Goal: Find contact information: Find contact information

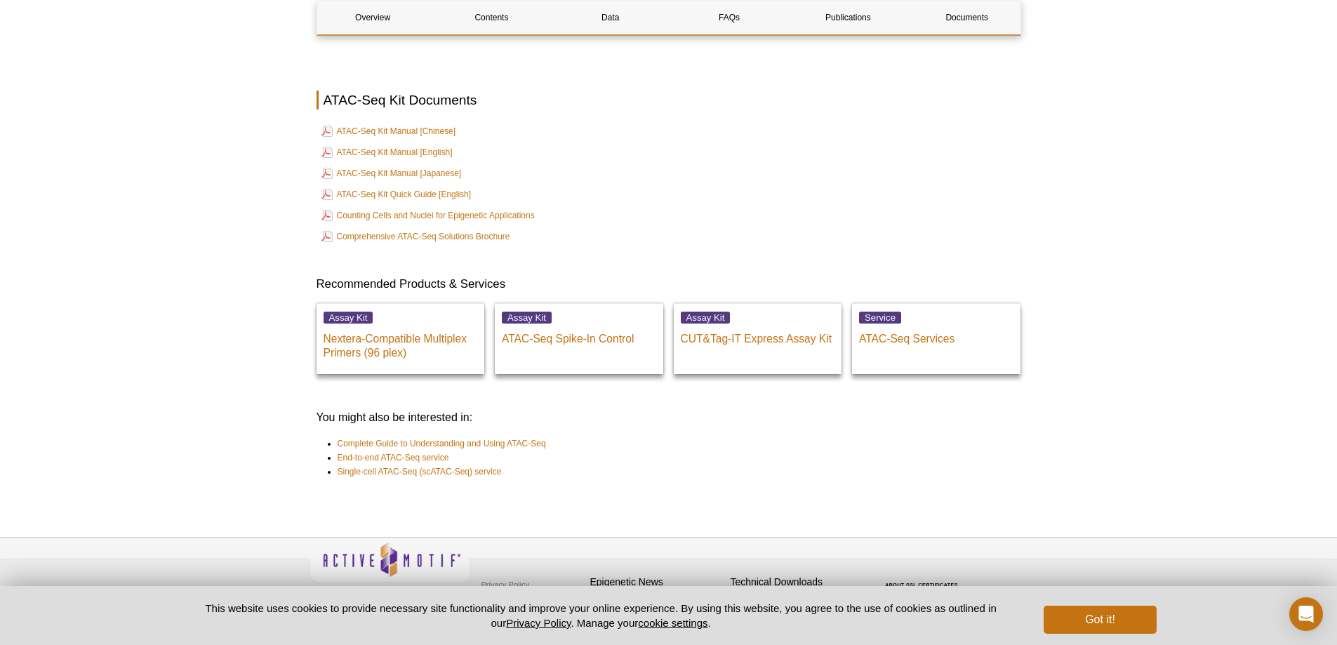
scroll to position [3806, 0]
click at [1110, 612] on button "Got it!" at bounding box center [1100, 620] width 112 height 28
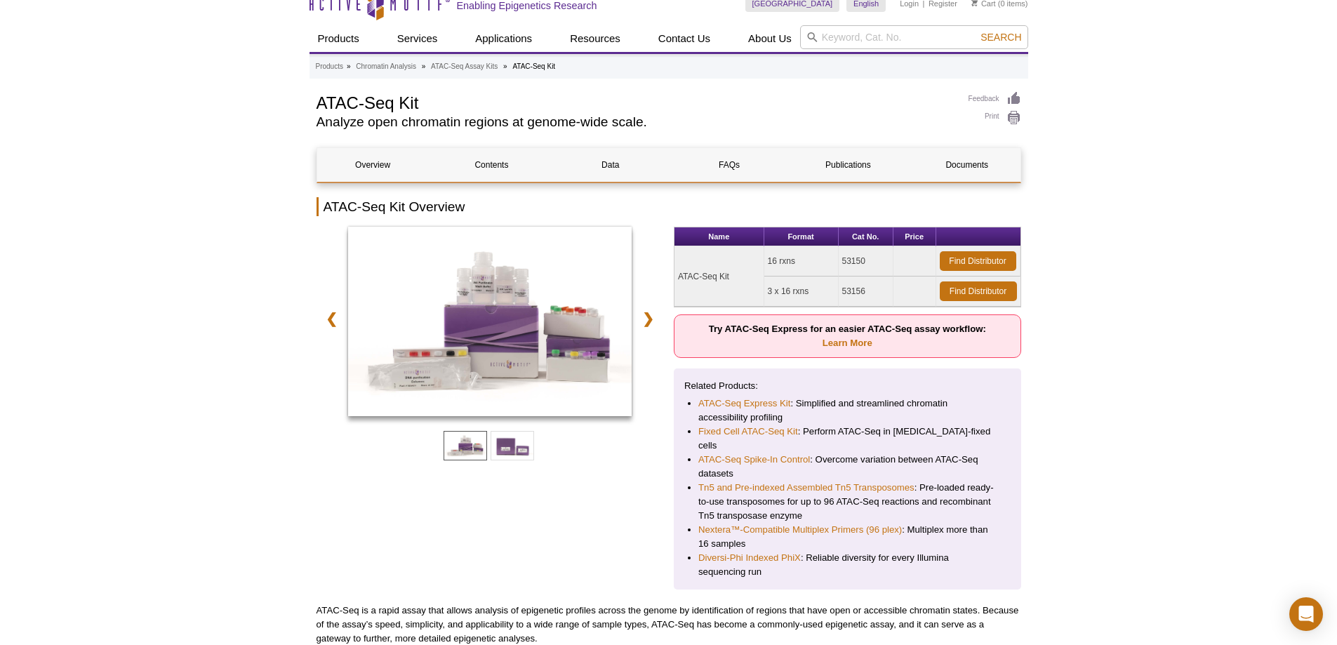
scroll to position [0, 0]
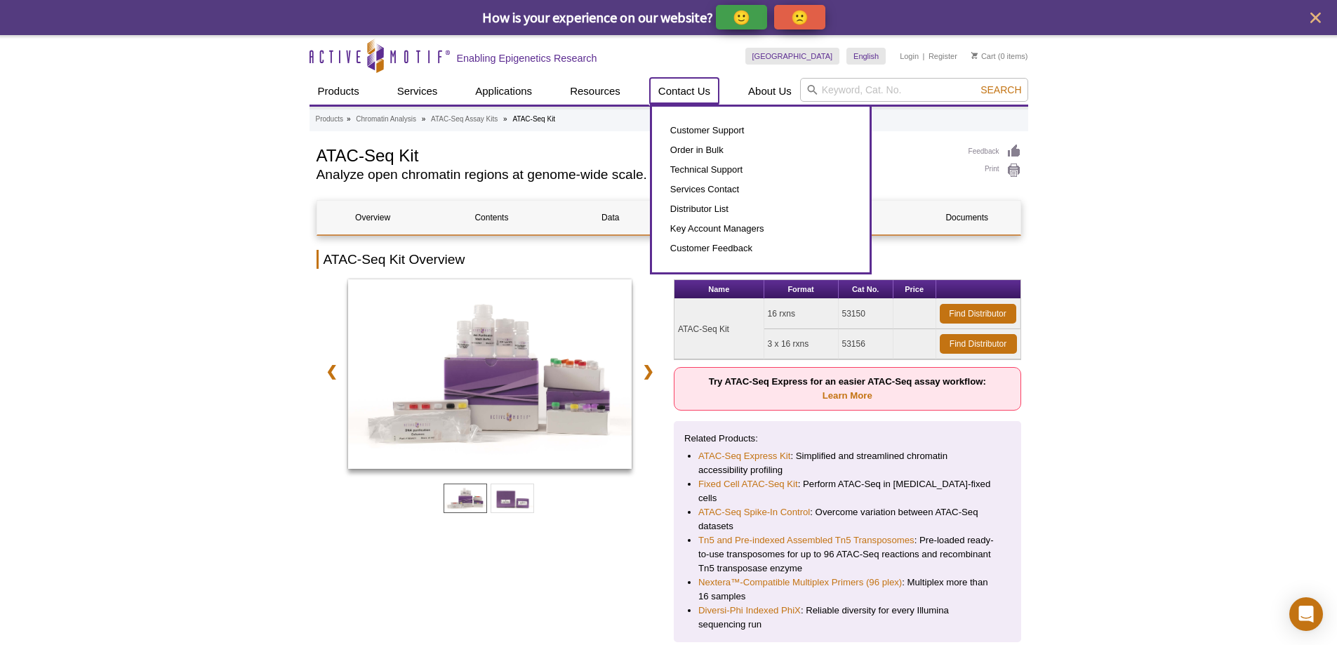
click at [700, 93] on link "Contact Us" at bounding box center [684, 91] width 69 height 27
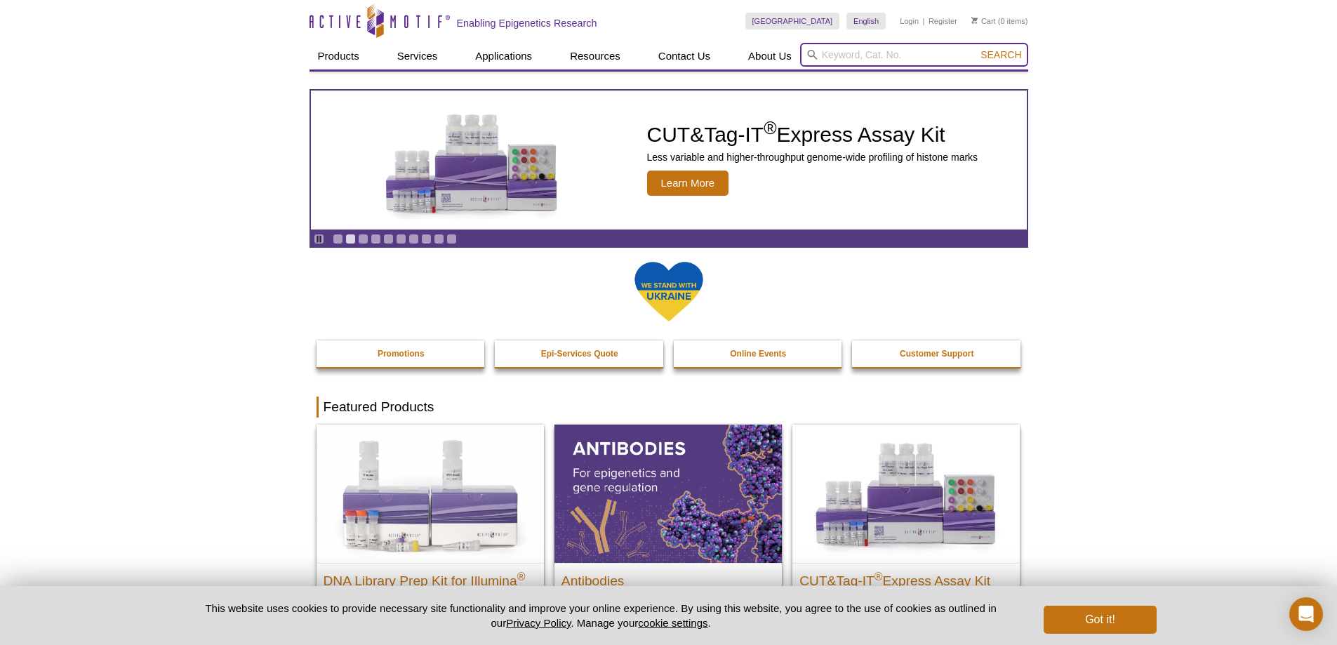
click at [846, 53] on input "search" at bounding box center [914, 55] width 228 height 24
type input "sds"
click at [976, 48] on button "Search" at bounding box center [1000, 54] width 49 height 13
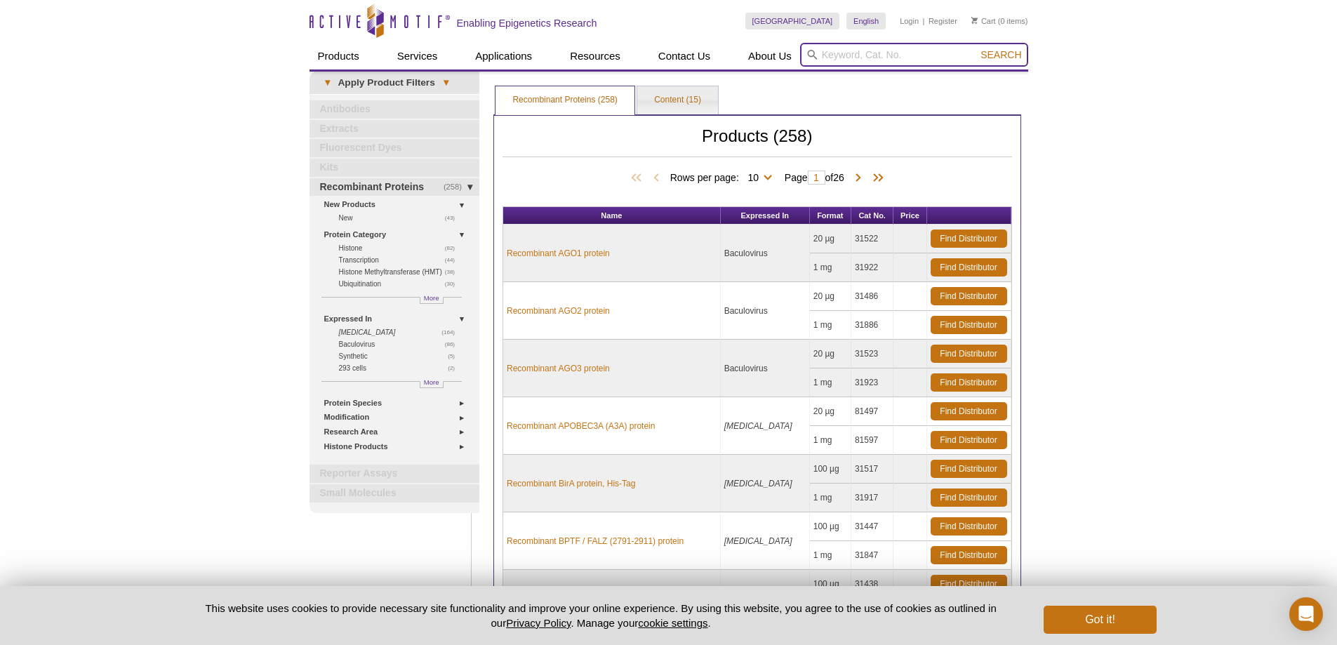
click at [887, 51] on input "search" at bounding box center [914, 55] width 228 height 24
click at [891, 65] on input "search" at bounding box center [914, 55] width 228 height 24
paste input "53150"
type input "53150"
click at [976, 48] on button "Search" at bounding box center [1000, 54] width 49 height 13
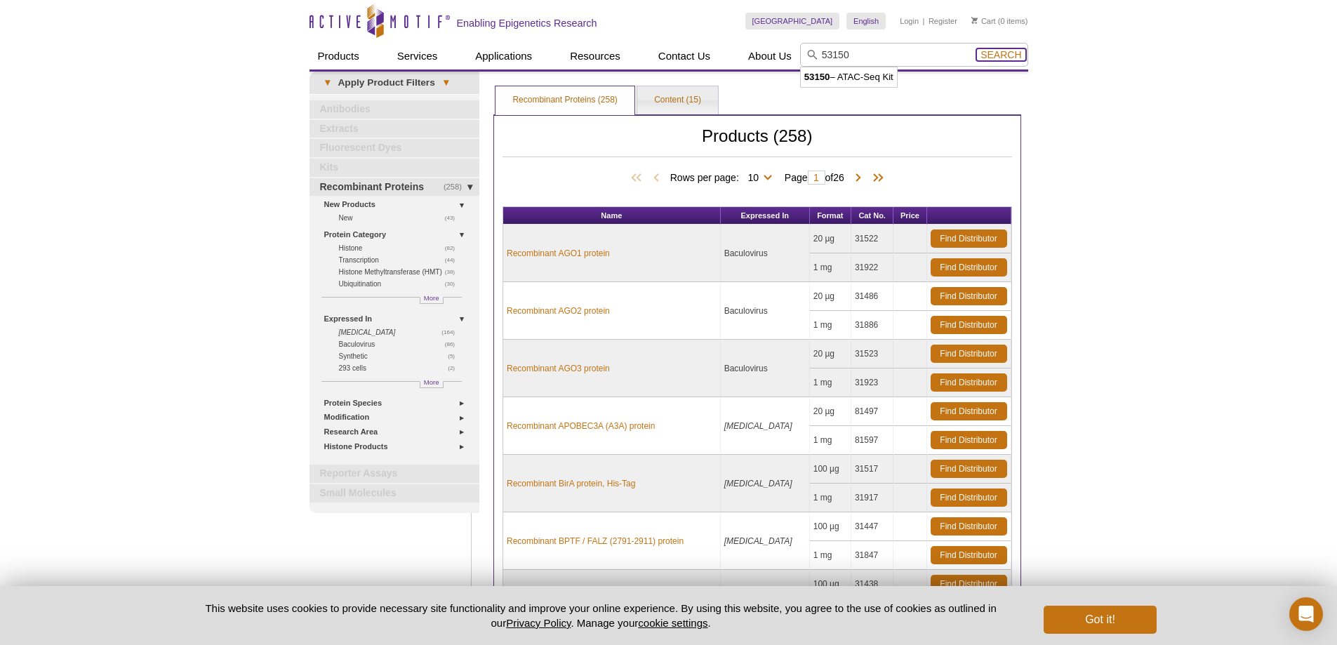
click at [995, 59] on span "Search" at bounding box center [1000, 54] width 41 height 11
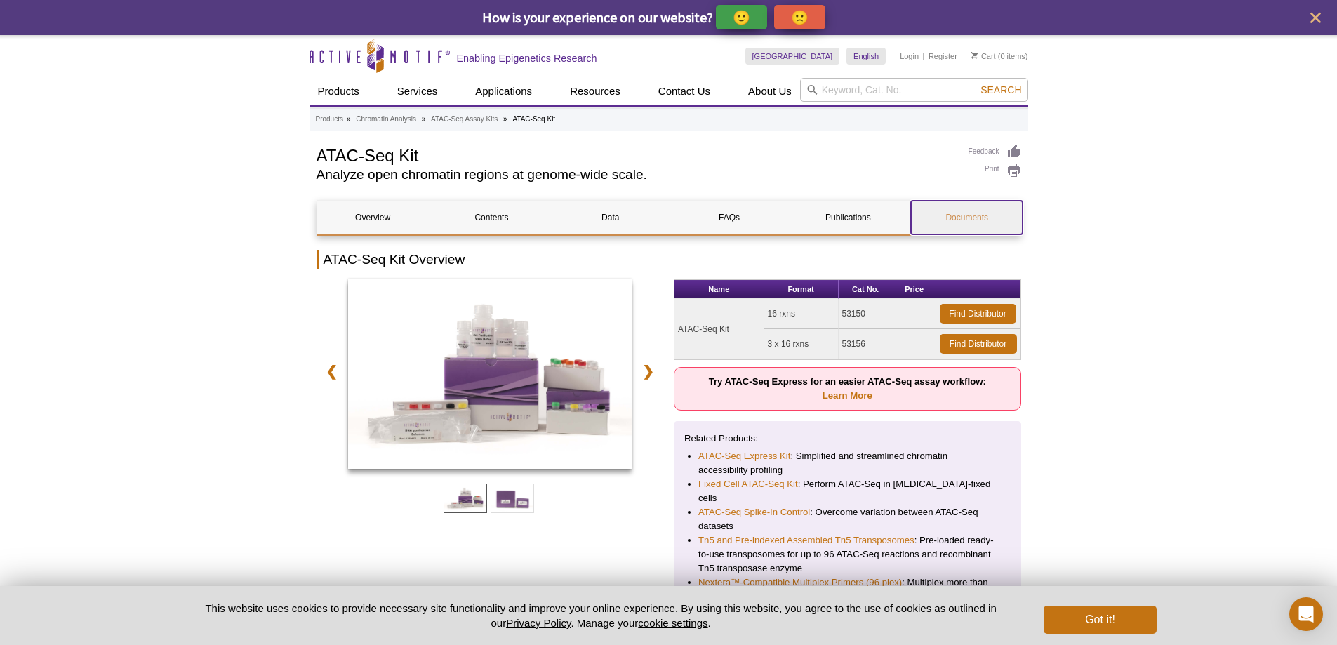
click at [944, 219] on link "Documents" at bounding box center [967, 218] width 112 height 34
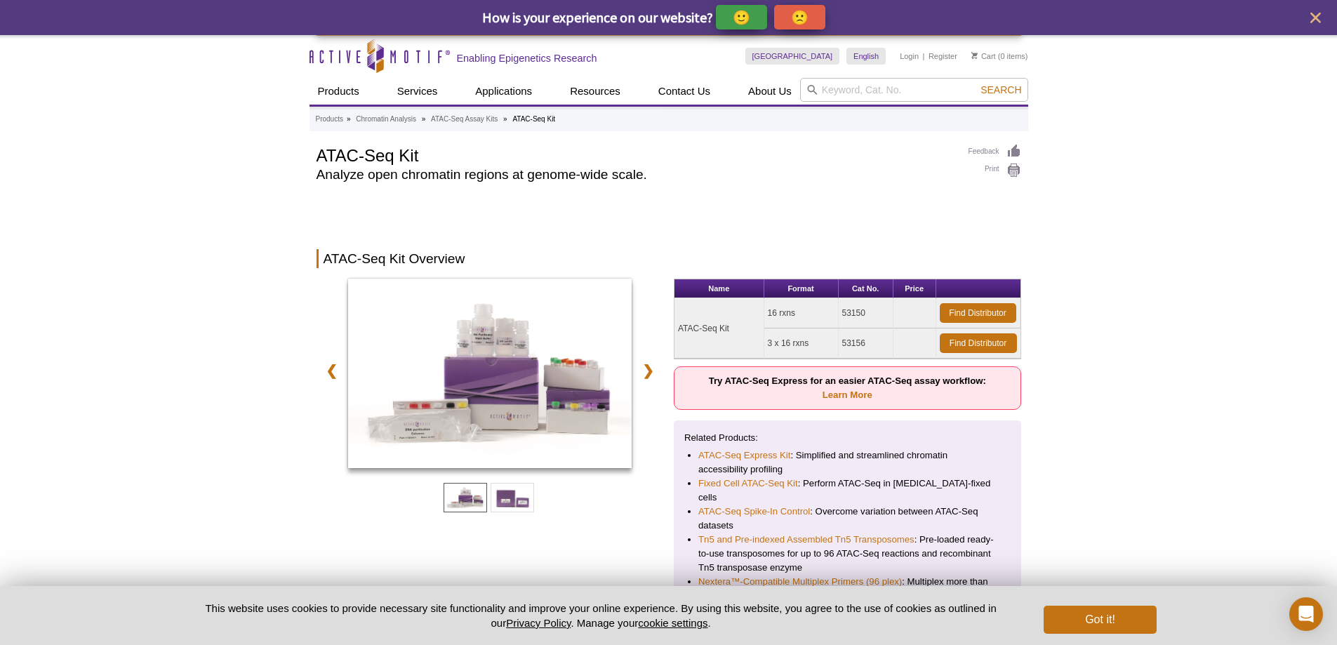
scroll to position [3320, 0]
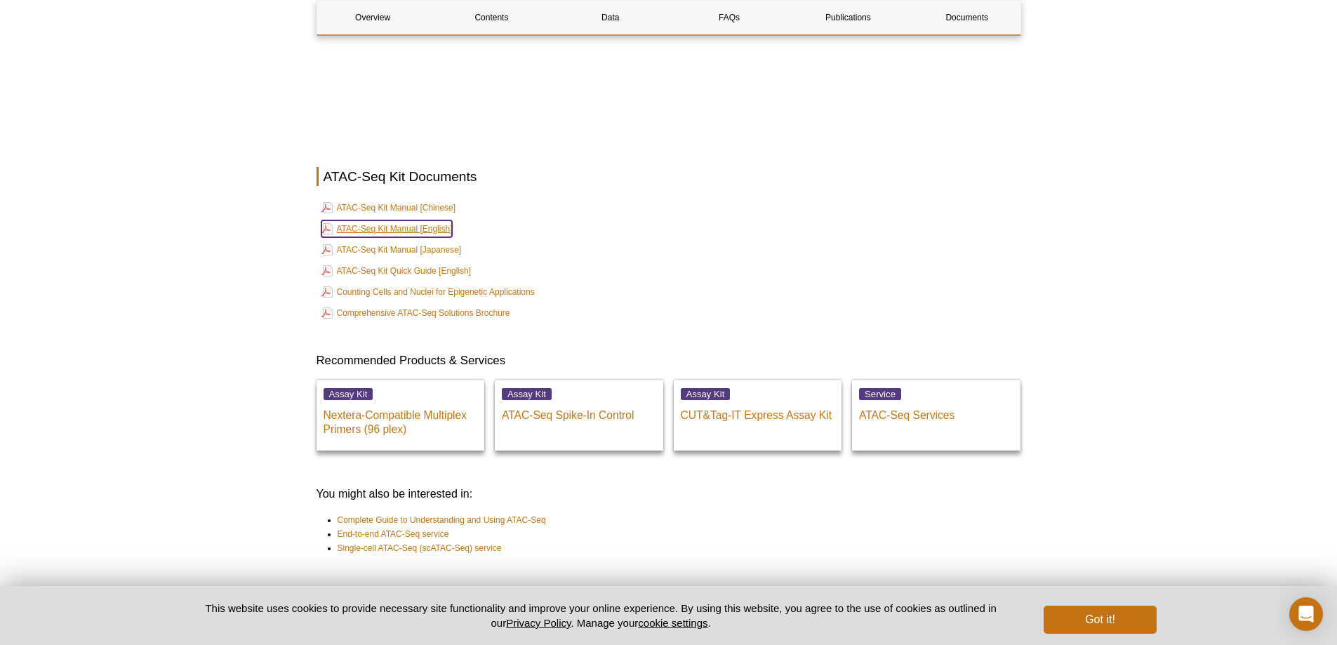
click at [387, 220] on link "ATAC-Seq Kit Manual [English]" at bounding box center [386, 228] width 131 height 17
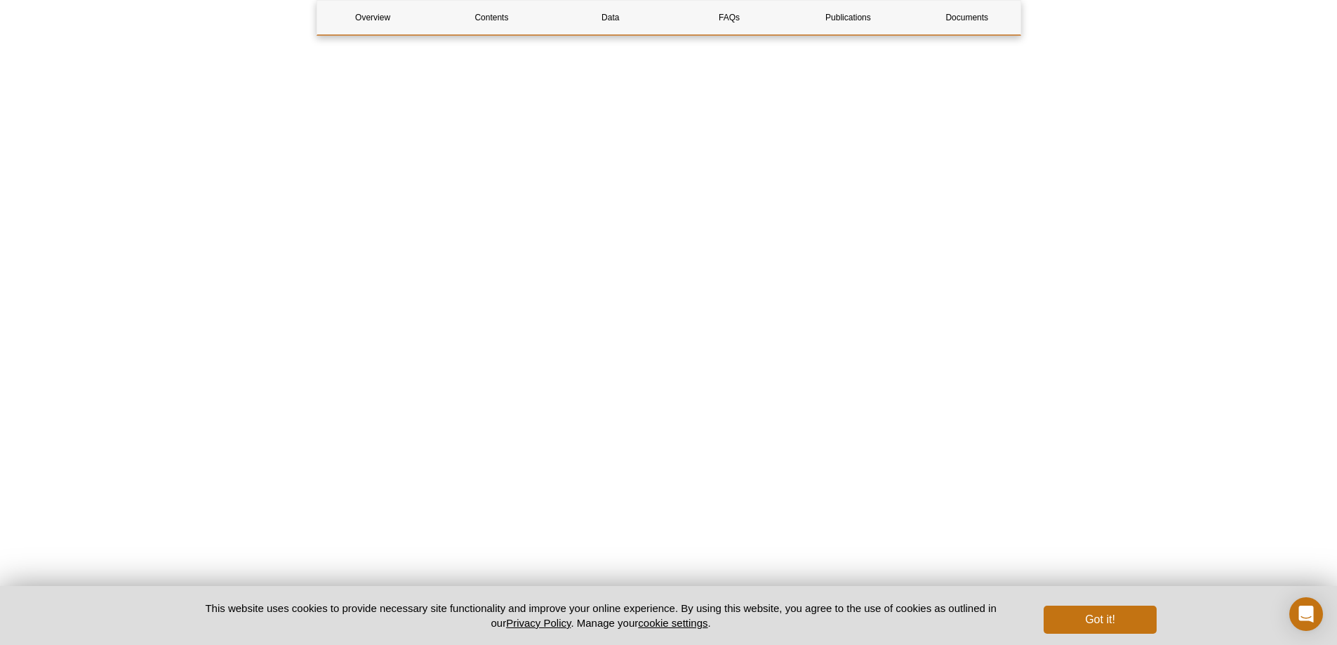
scroll to position [2689, 0]
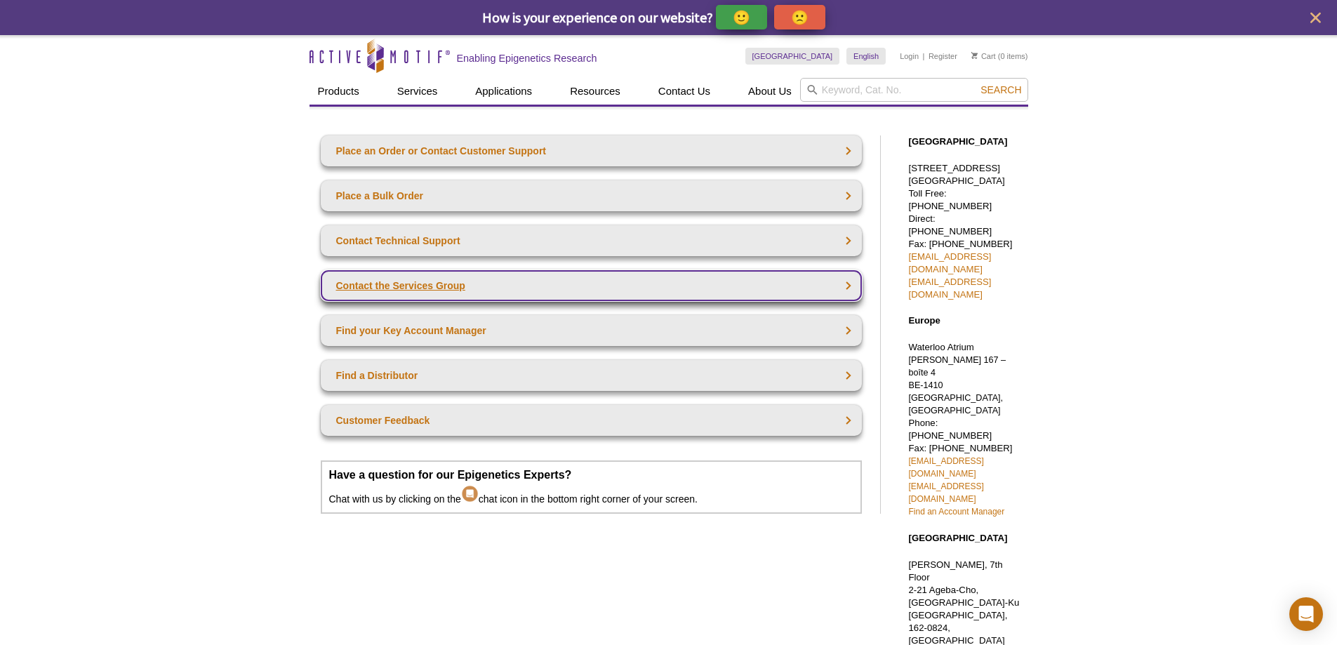
click at [345, 291] on link "Contact the Services Group" at bounding box center [591, 285] width 541 height 31
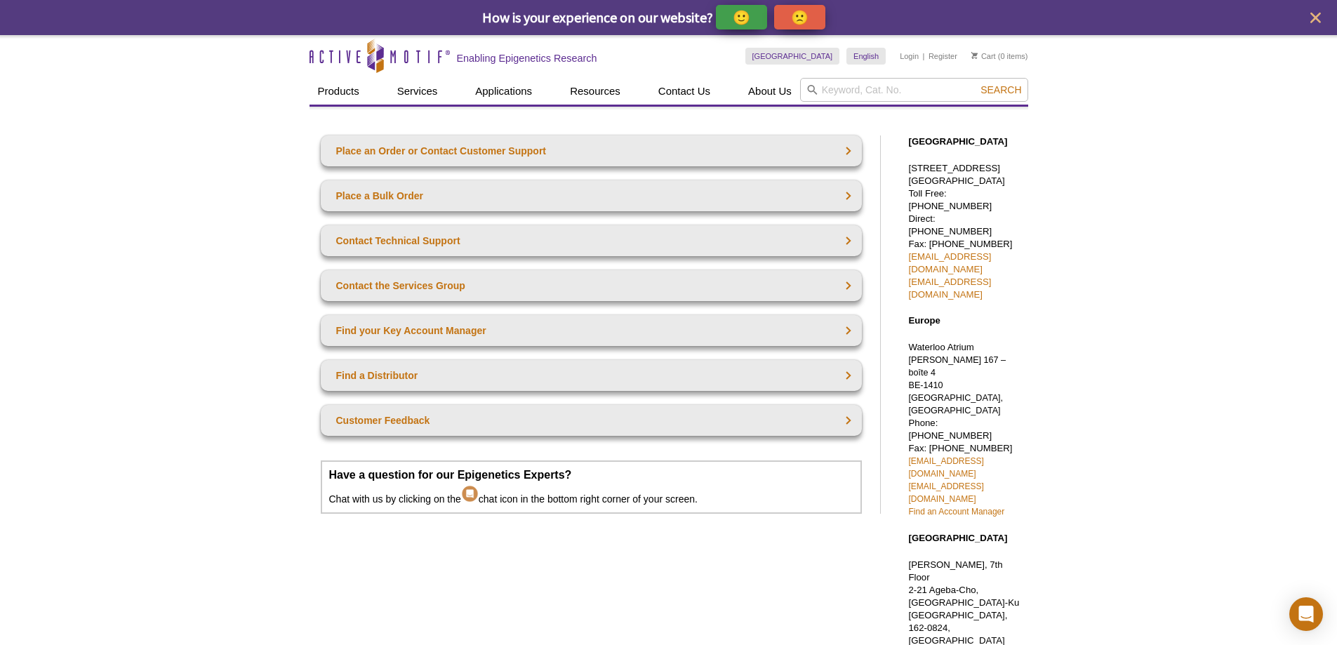
scroll to position [70, 0]
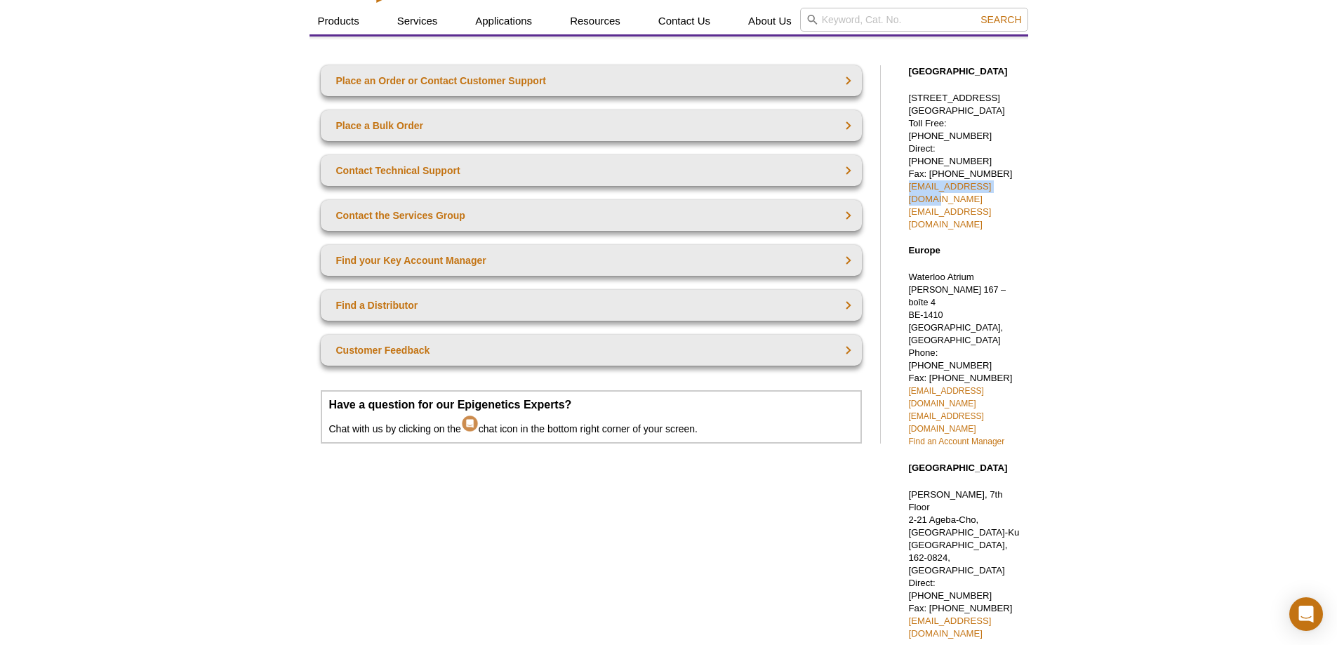
drag, startPoint x: 1017, startPoint y: 175, endPoint x: 906, endPoint y: 178, distance: 110.9
click at [906, 178] on div "Active Motif Logo Enabling Epigenetics Research 0 Search Skip to content Active…" at bounding box center [668, 476] width 1337 height 1022
click at [1149, 220] on div "Active Motif Logo Enabling Epigenetics Research 0 Search Skip to content Active…" at bounding box center [668, 476] width 1337 height 1022
drag, startPoint x: 1037, startPoint y: 195, endPoint x: 995, endPoint y: 198, distance: 42.2
click at [990, 198] on div "Active Motif Logo Enabling Epigenetics Research 0 Search Skip to content Active…" at bounding box center [668, 476] width 1337 height 1022
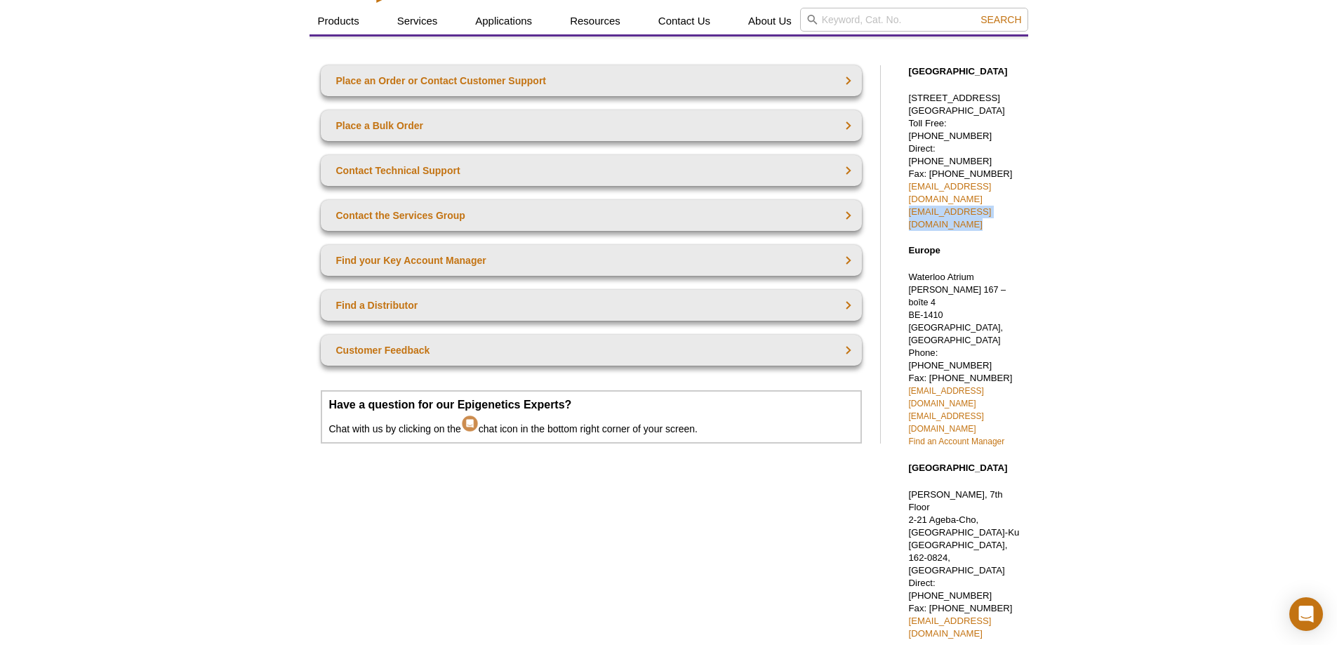
drag, startPoint x: 1046, startPoint y: 188, endPoint x: 895, endPoint y: 190, distance: 151.6
click at [895, 190] on div "Active Motif Logo Enabling Epigenetics Research 0 Search Skip to content Active…" at bounding box center [668, 476] width 1337 height 1022
copy link "[EMAIL_ADDRESS][DOMAIN_NAME]"
